Goal: Task Accomplishment & Management: Manage account settings

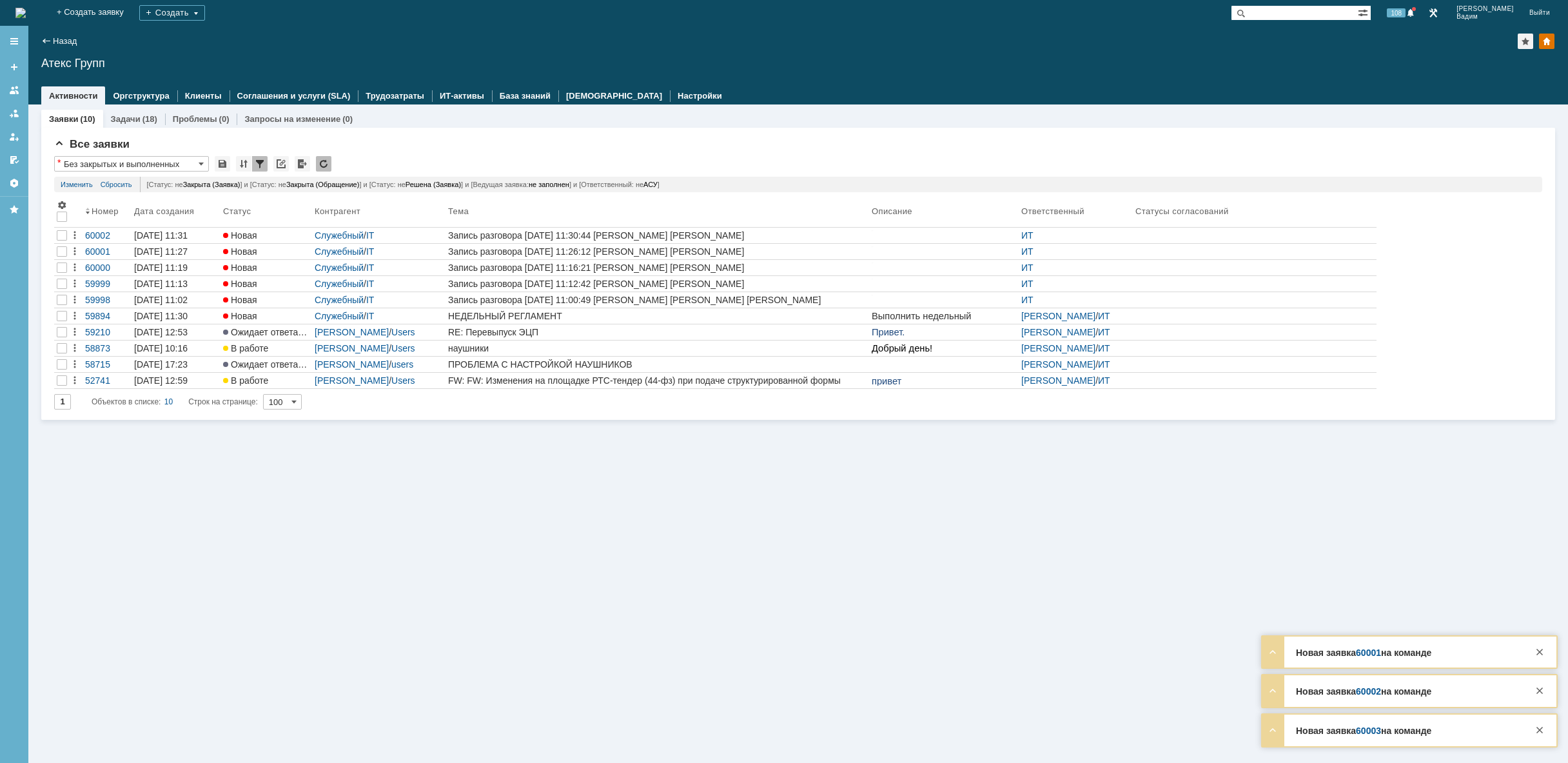
click at [26, 14] on img at bounding box center [20, 13] width 11 height 11
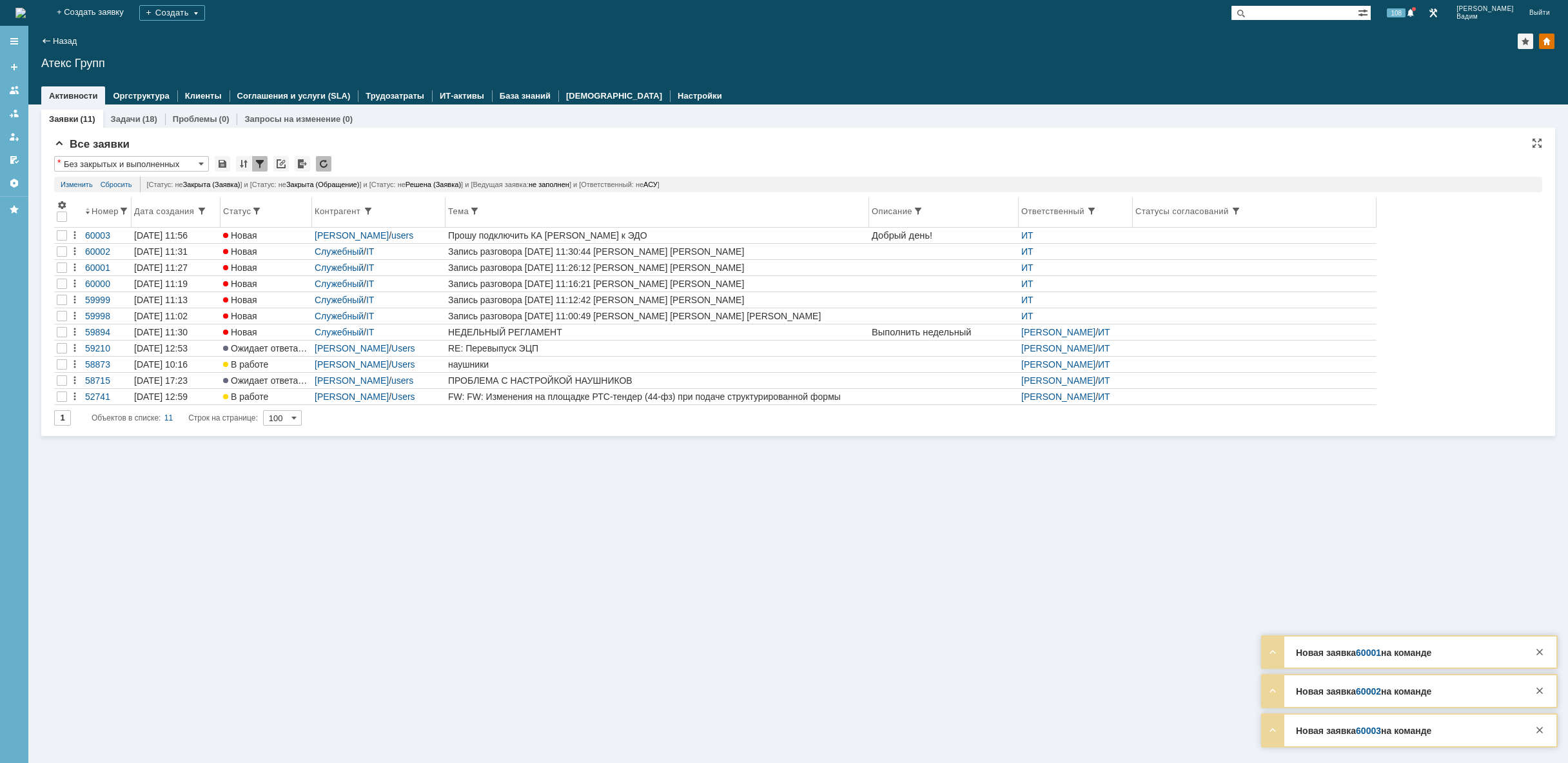
click at [664, 227] on th "Тема" at bounding box center [657, 212] width 424 height 30
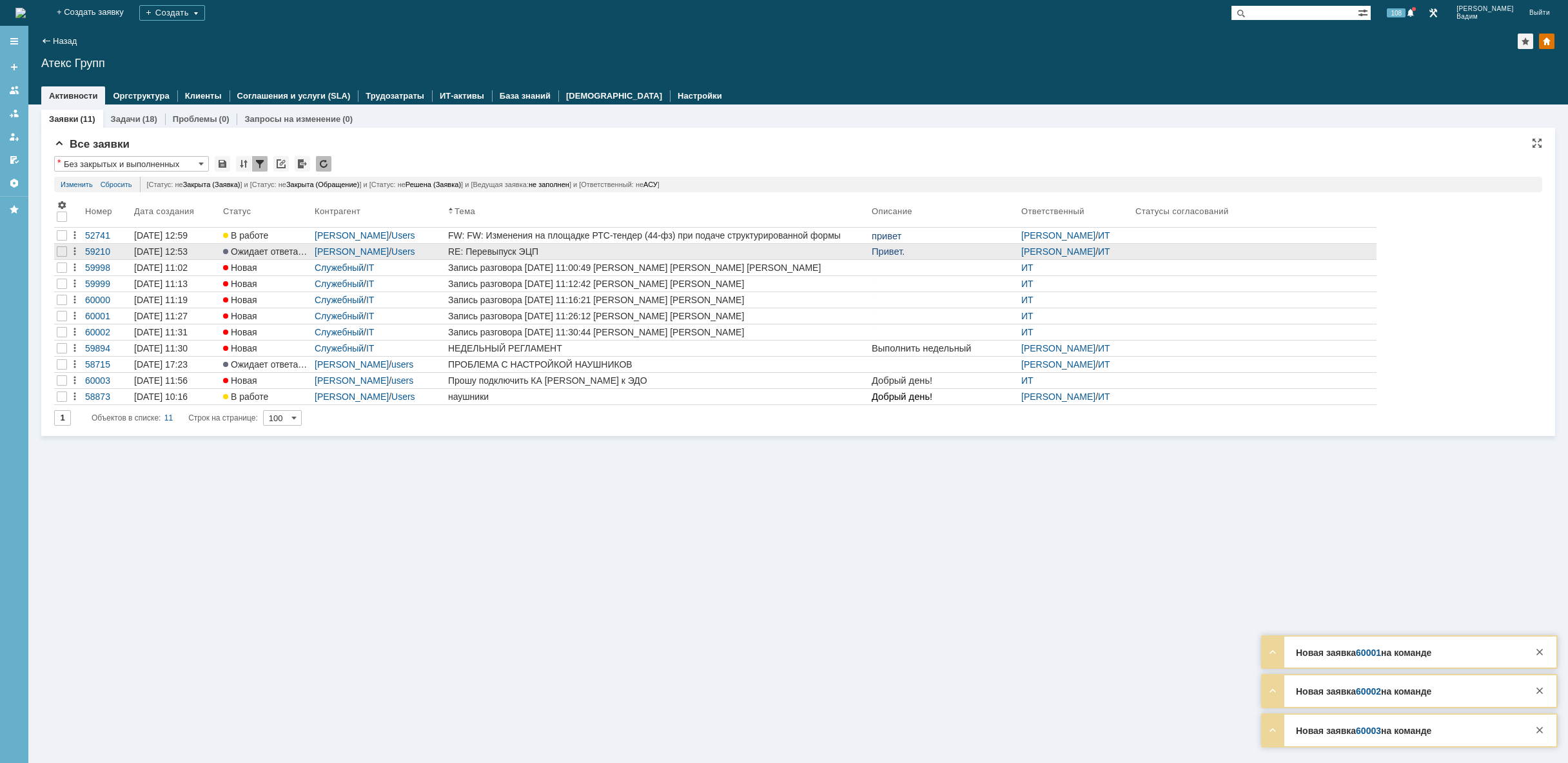
click at [689, 253] on div "RE: Перевыпуск ЭЦП" at bounding box center [657, 251] width 419 height 11
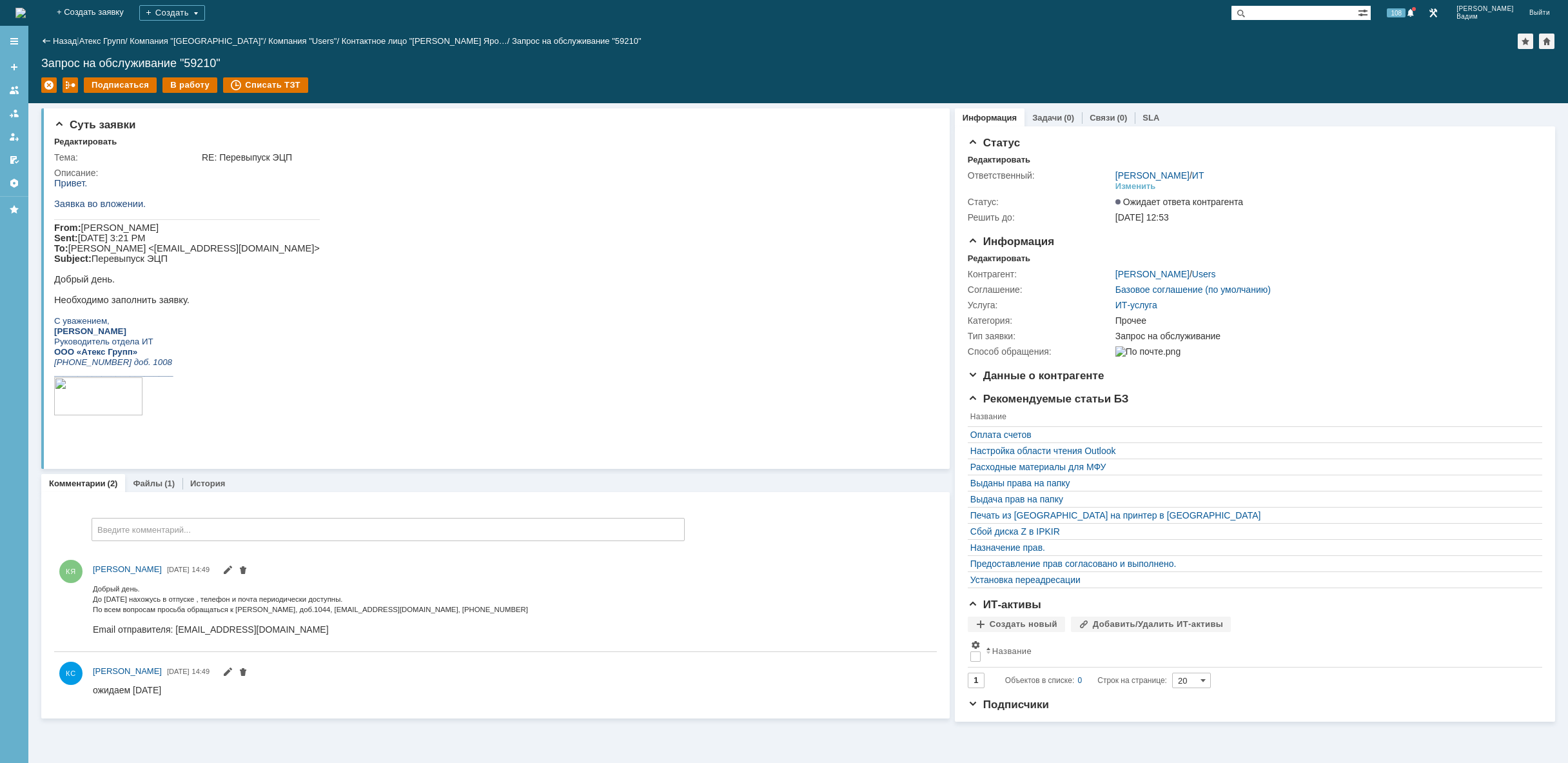
click at [26, 8] on img at bounding box center [20, 13] width 11 height 11
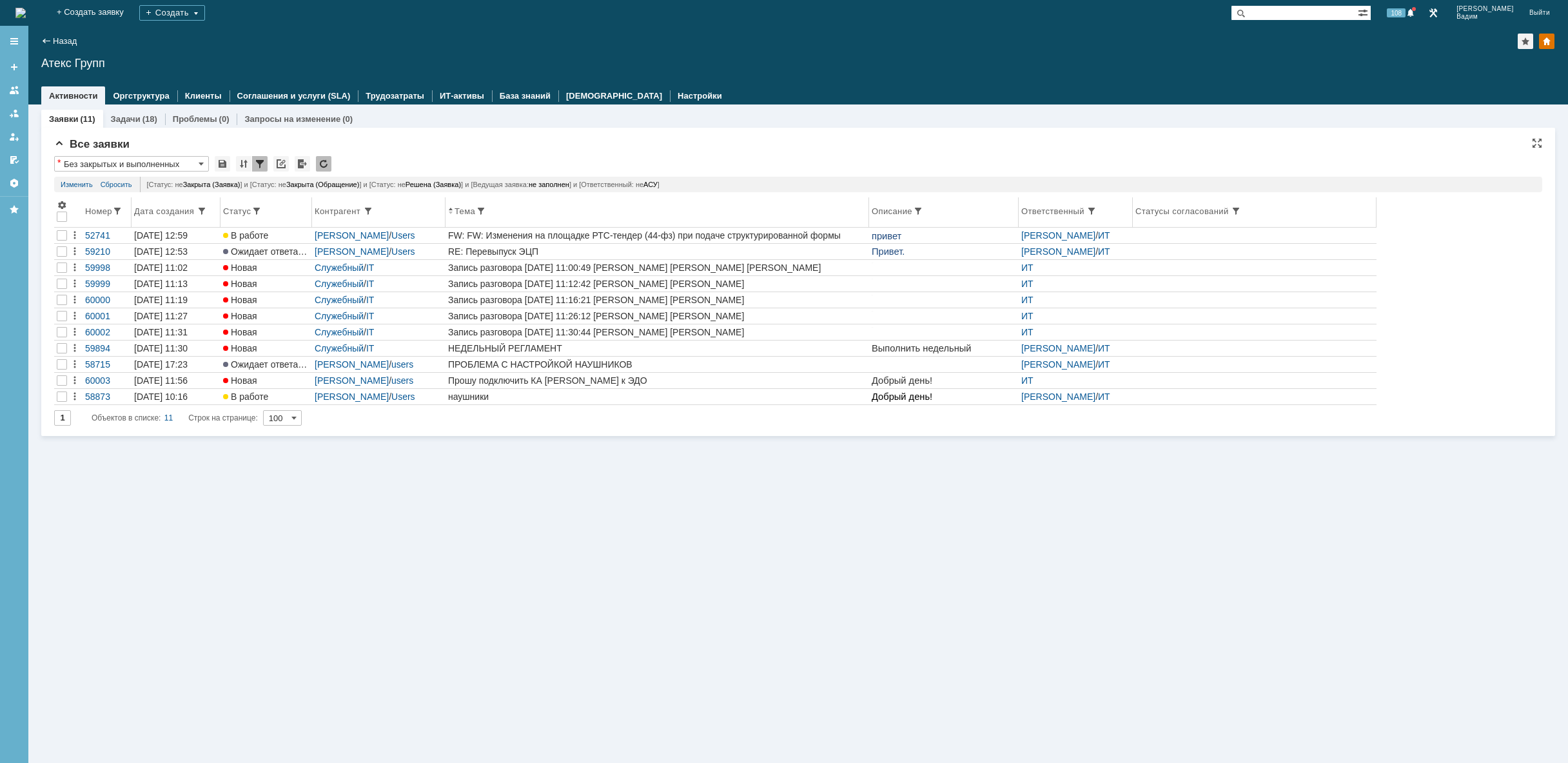
click at [171, 215] on div "Дата создания" at bounding box center [165, 211] width 63 height 10
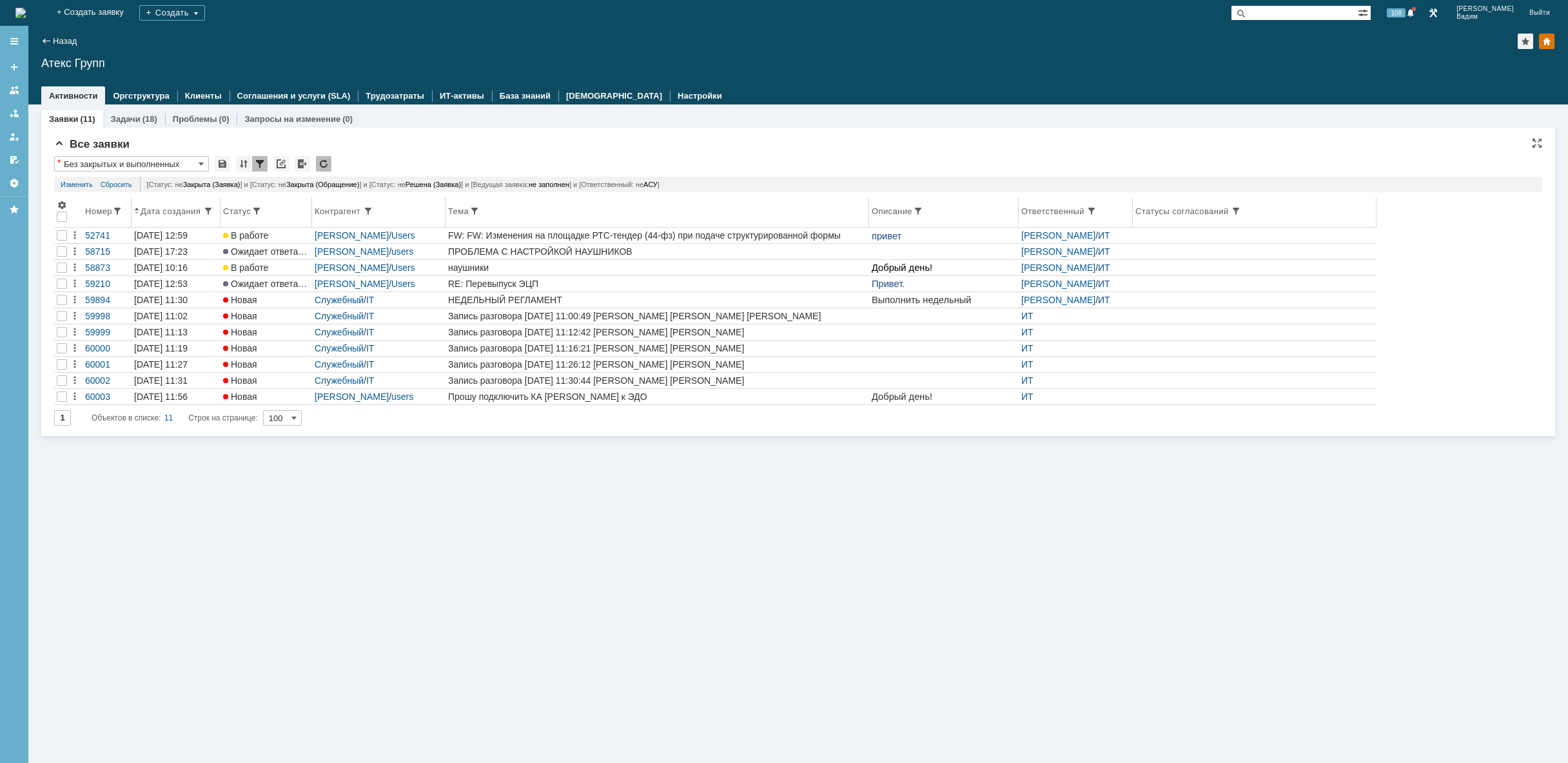
click at [92, 210] on div "Номер" at bounding box center [98, 211] width 27 height 10
click at [96, 210] on div "Номер" at bounding box center [105, 211] width 27 height 10
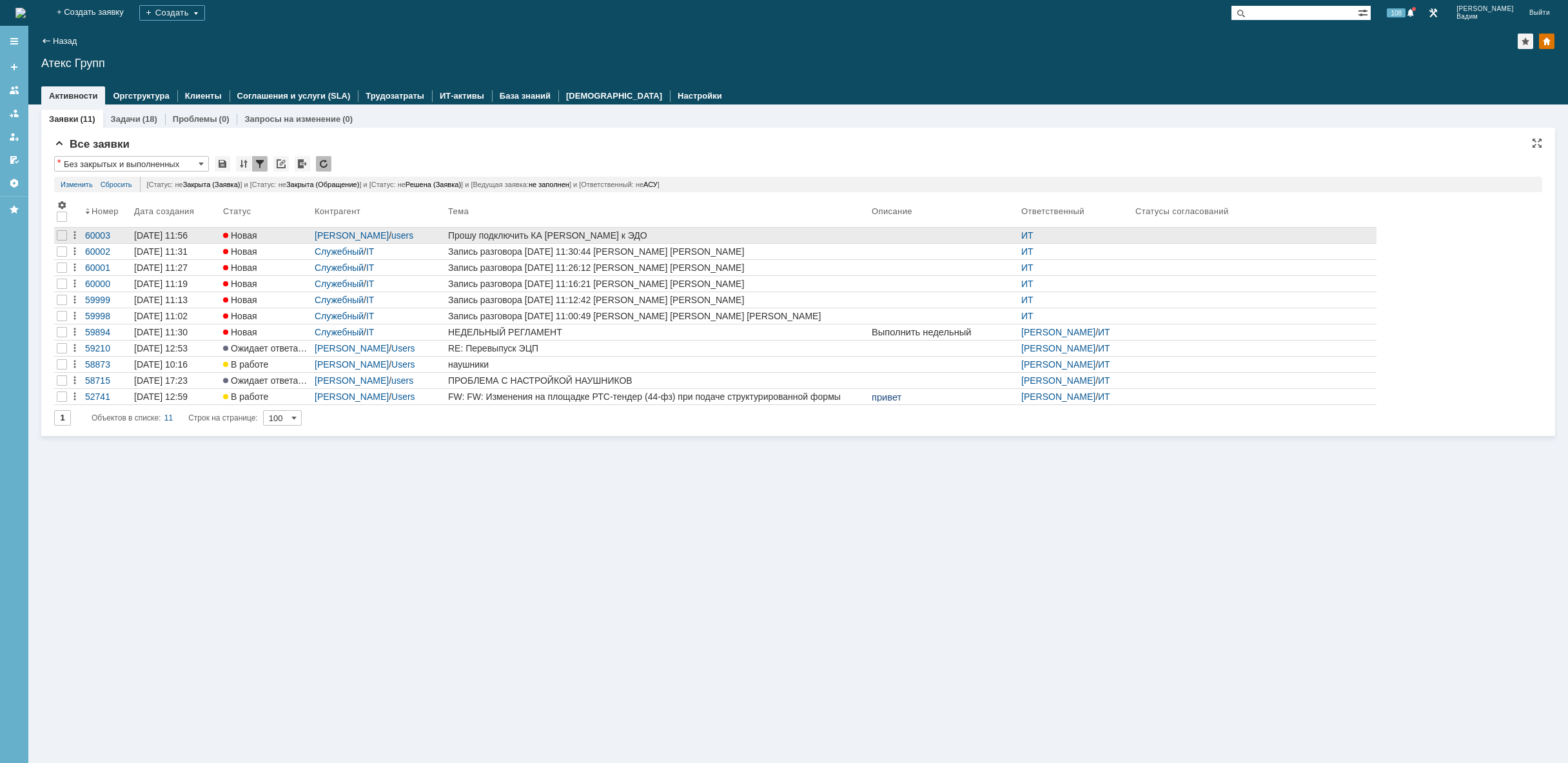
click at [724, 238] on div "Прошу подключить КА [PERSON_NAME] к ЭДО" at bounding box center [657, 235] width 419 height 11
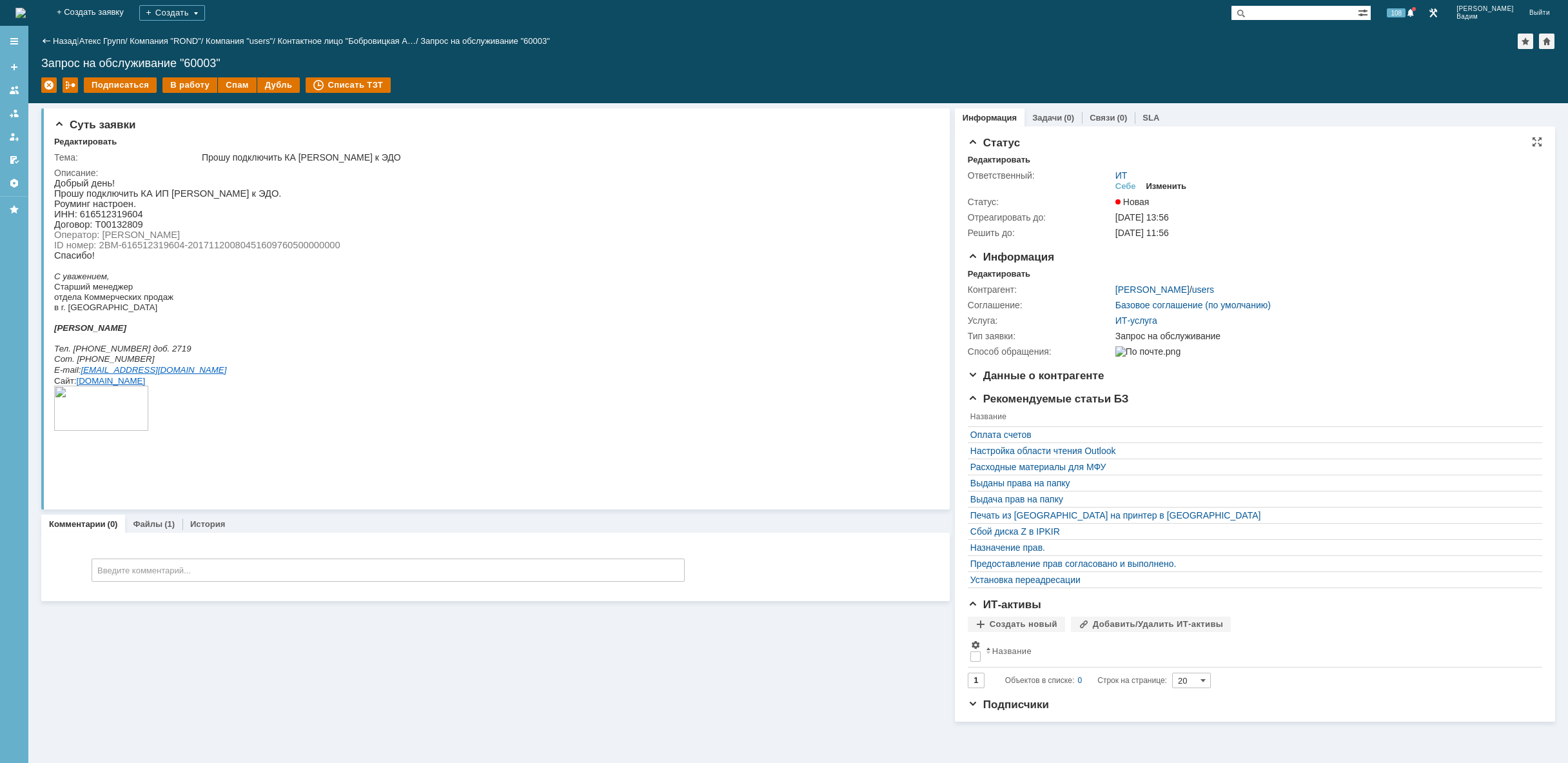
click at [1159, 184] on div "Изменить" at bounding box center [1167, 186] width 41 height 11
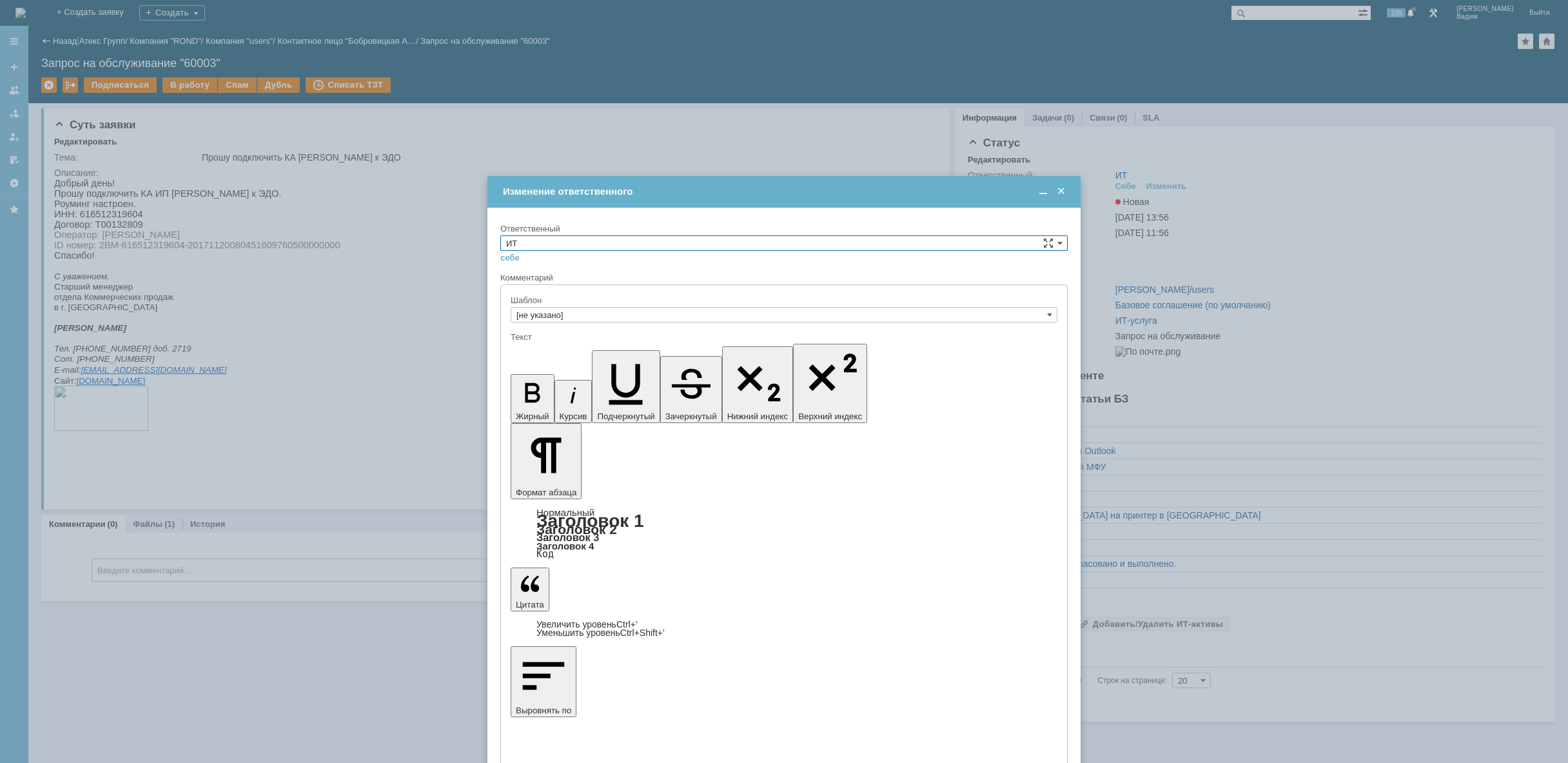
click at [876, 240] on input "ИТ" at bounding box center [784, 242] width 568 height 15
click at [704, 348] on span "АСУ" at bounding box center [784, 349] width 556 height 11
type input "АСУ"
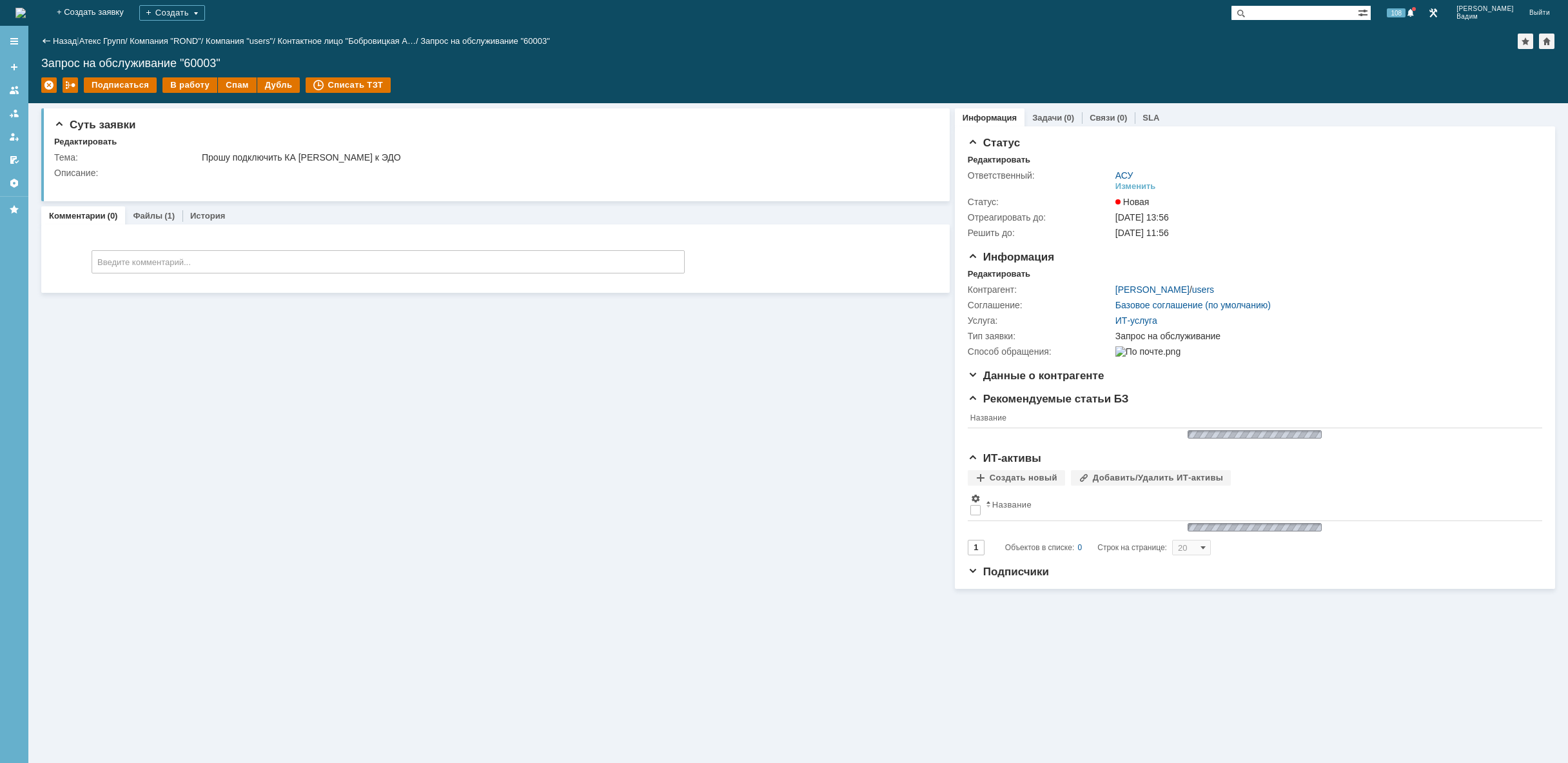
click at [26, 11] on img at bounding box center [20, 13] width 11 height 11
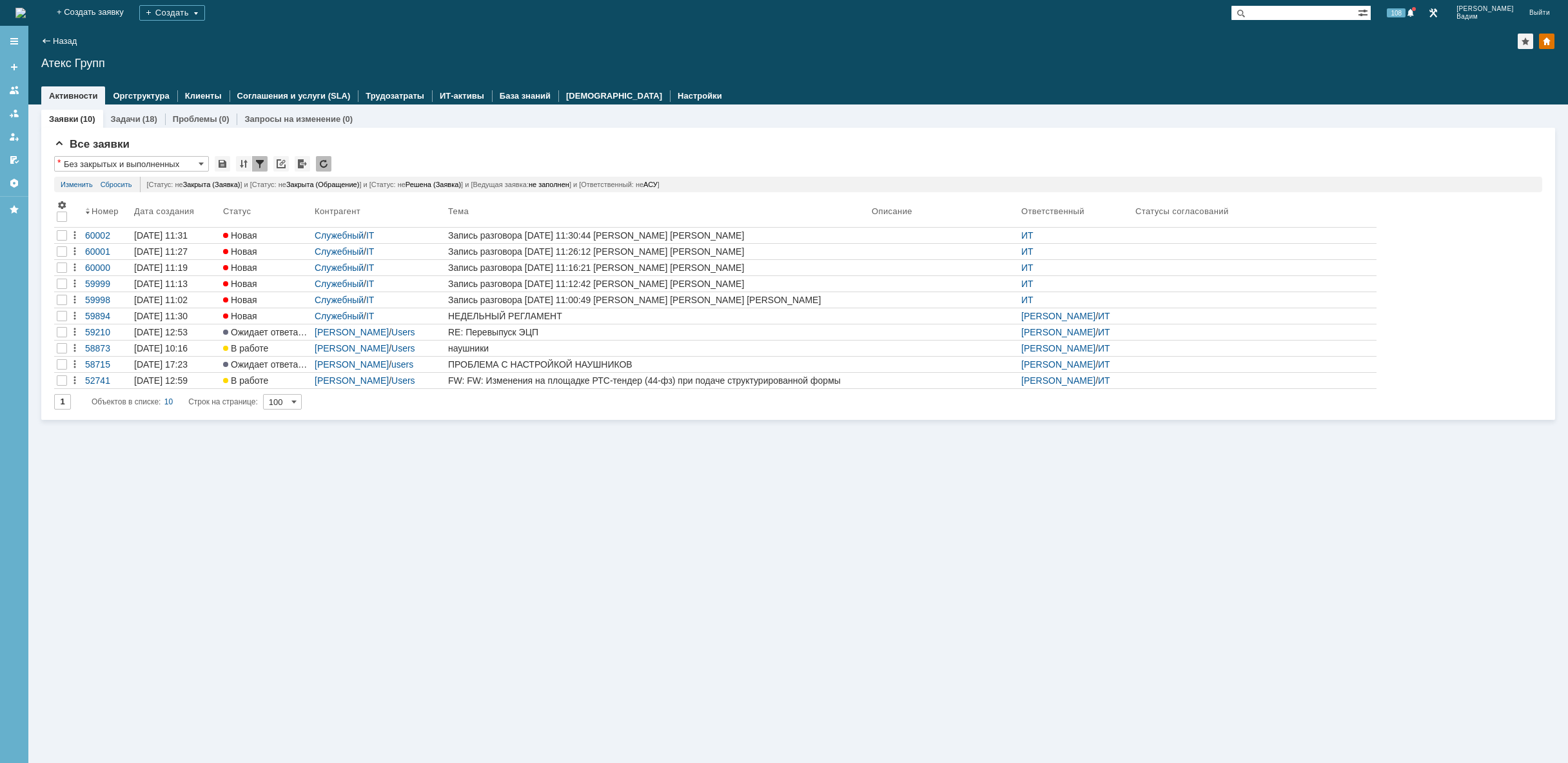
click at [857, 493] on div "Заявки (10) Задачи (18) Проблемы (0) Запросы на изменение (0) Все заявки * Без …" at bounding box center [799, 434] width 1540 height 659
